Goal: Find specific page/section: Find specific page/section

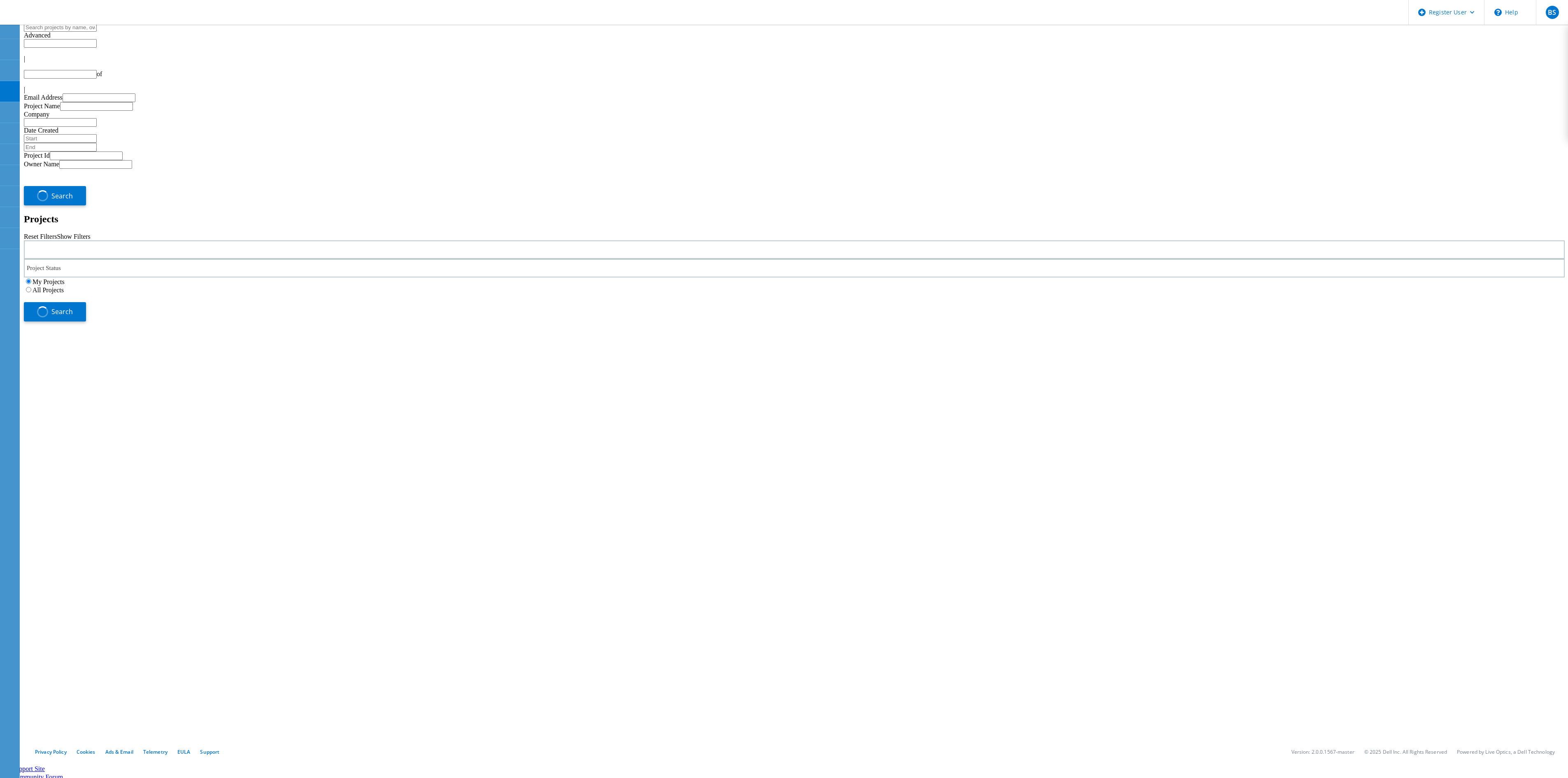
type input "1"
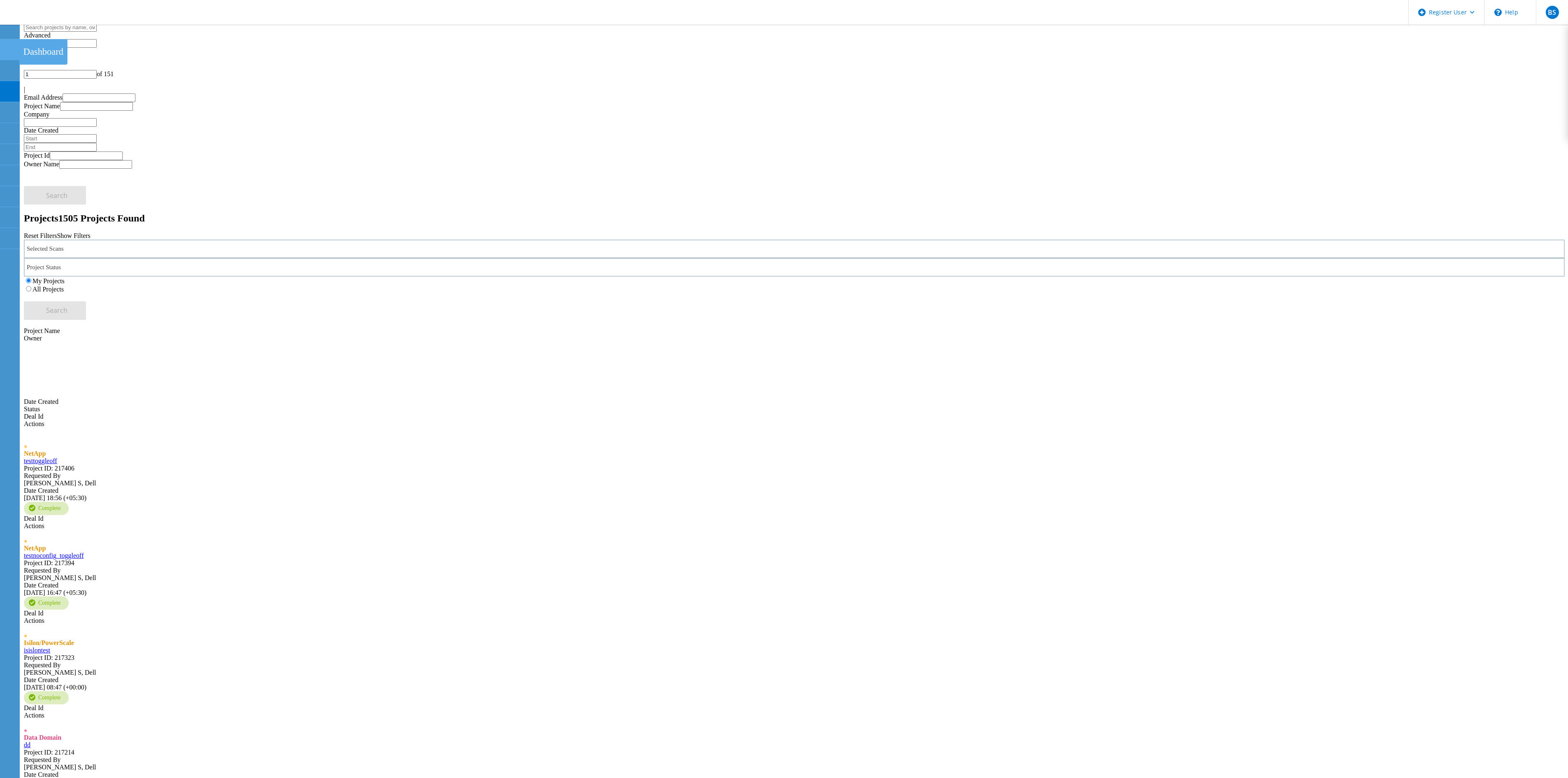
click at [5, 46] on use at bounding box center [5, 46] width 0 height 0
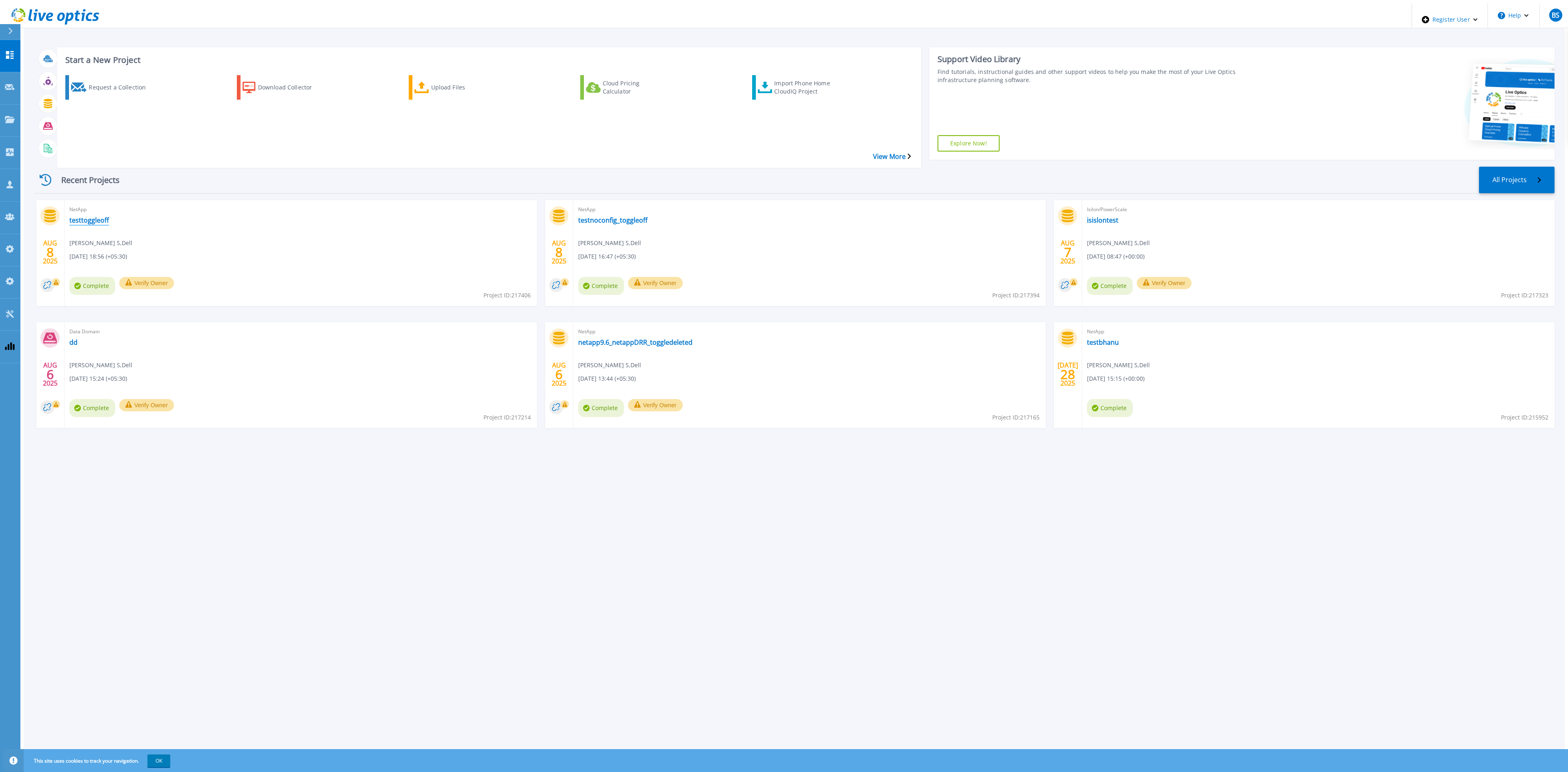
click at [74, 216] on link "testtoggleoff" at bounding box center [89, 220] width 40 height 8
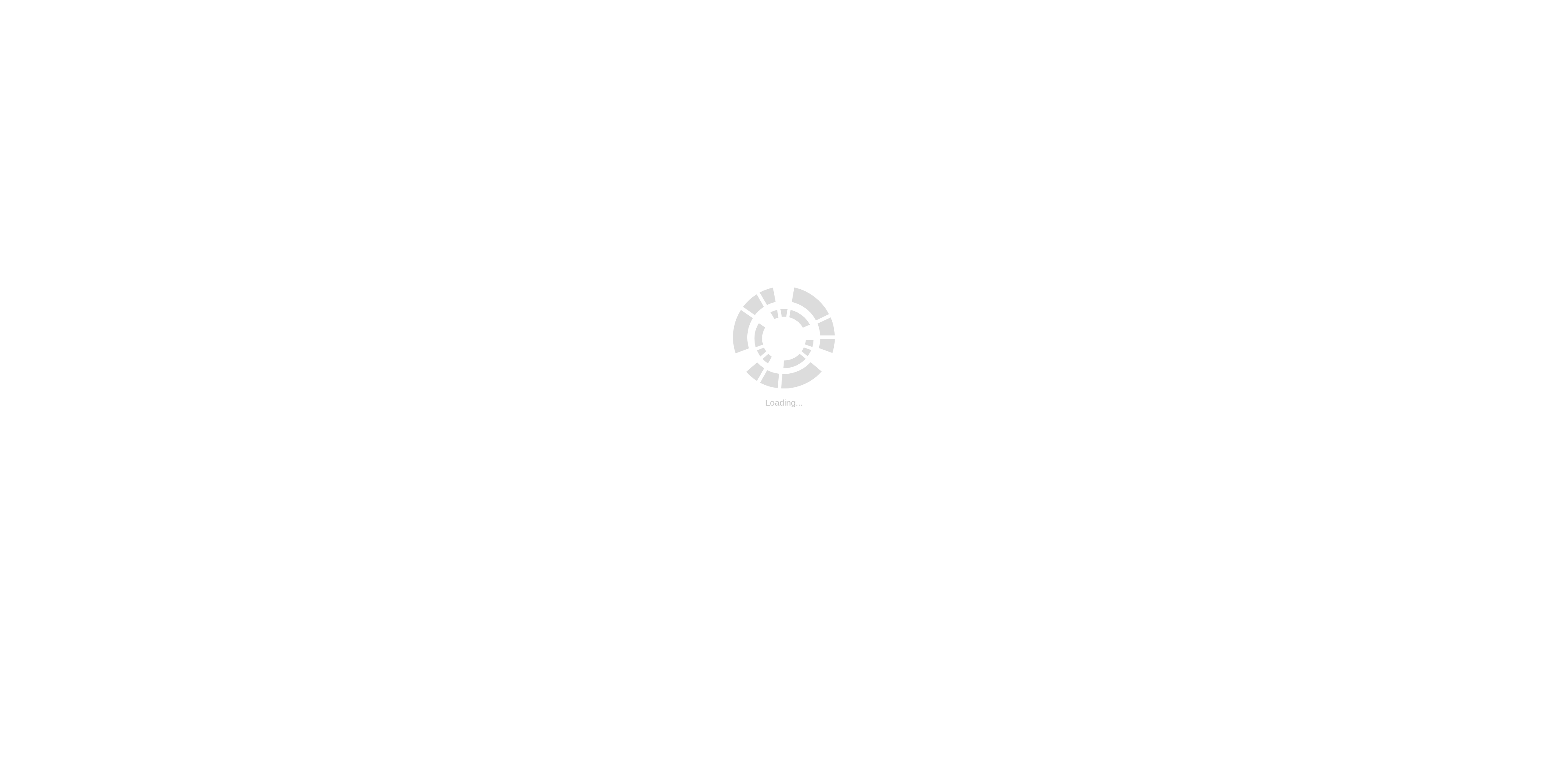
drag, startPoint x: 0, startPoint y: 0, endPoint x: 476, endPoint y: 608, distance: 772.2
click at [476, 4] on html ".cls-1 { fill: #cecece; } .cls-1 { fill: #cecece; } Loading..." at bounding box center [784, 2] width 1568 height 4
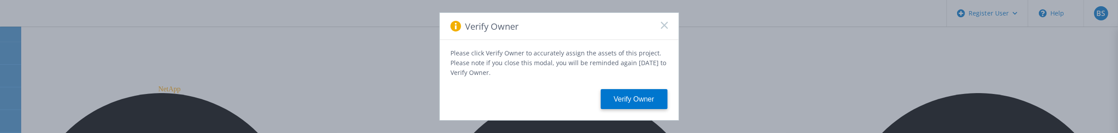
click at [666, 29] on rect at bounding box center [665, 25] width 8 height 8
